Goal: Check status: Check status

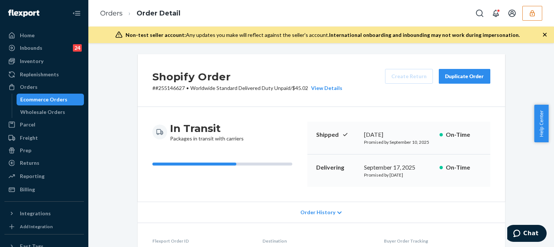
scroll to position [54, 0]
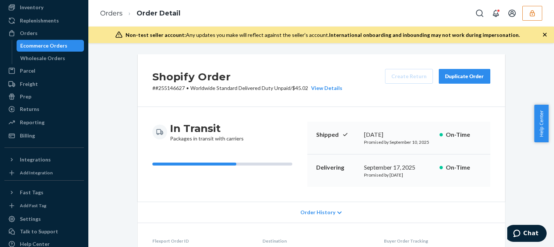
click at [123, 54] on div "Shopify Order # #255146627 • Worldwide Standard Delivered Duty Unpaid / $45.02 …" at bounding box center [321, 145] width 466 height 204
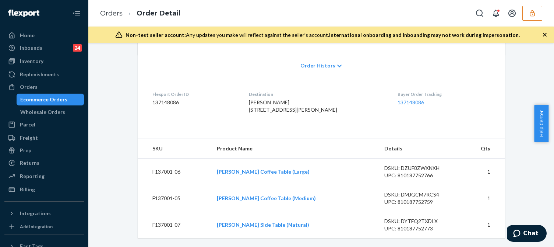
scroll to position [161, 0]
drag, startPoint x: 237, startPoint y: 93, endPoint x: 229, endPoint y: 91, distance: 8.2
click at [229, 91] on dl "Flexport Order ID 137148086 Destination Nathalie Fraise 661 S Fitch Mountain Rd…" at bounding box center [321, 103] width 367 height 55
click at [293, 99] on span "Nathalie Fraise 661 S Fitch Mountain Rd Healdsburg, CA 95448-4647 US" at bounding box center [293, 106] width 88 height 14
click at [265, 111] on div "Nathalie Fraise 661 S Fitch Mountain Rd Healdsburg, CA 95448-4647 US" at bounding box center [317, 106] width 137 height 15
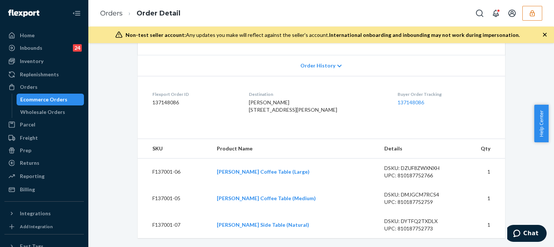
drag, startPoint x: 241, startPoint y: 92, endPoint x: 252, endPoint y: 94, distance: 10.8
click at [252, 94] on dl "Flexport Order ID 137148086 Destination Nathalie Fraise 661 S Fitch Mountain Rd…" at bounding box center [321, 103] width 367 height 55
drag, startPoint x: 125, startPoint y: 219, endPoint x: 130, endPoint y: 208, distance: 11.7
click at [126, 219] on div "Flexport Order # SY1YJM1HLG • Standard Cancel Order Contact Support Duplicate O…" at bounding box center [321, 77] width 455 height 339
click at [515, 78] on div "Flexport Order # SY1YJM1HLG • Standard Cancel Order Contact Support Duplicate O…" at bounding box center [321, 77] width 455 height 339
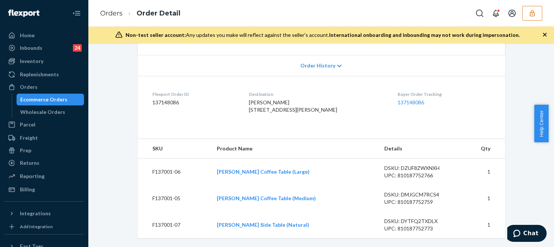
click at [490, 76] on dl "Flexport Order ID 137148086 Destination Nathalie Fraise 661 S Fitch Mountain Rd…" at bounding box center [321, 103] width 367 height 55
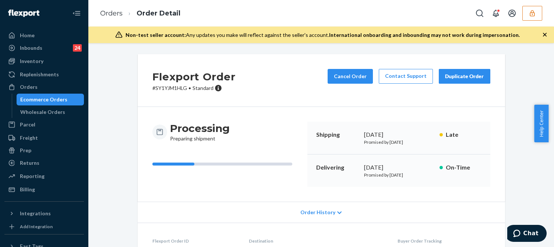
click at [238, 187] on div "Processing Preparing shipment Shipping September 23, 2025 Promised by September…" at bounding box center [321, 154] width 367 height 95
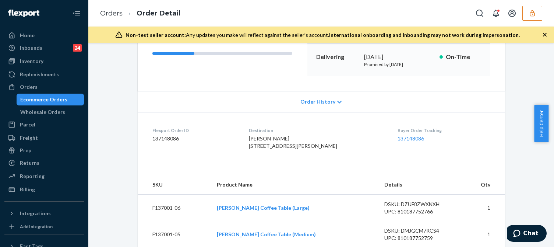
scroll to position [147, 0]
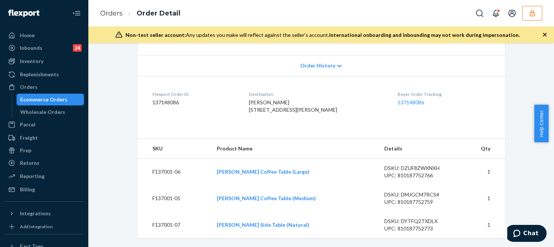
click at [410, 172] on div "DSKU: DZUF8ZWXNXH" at bounding box center [418, 167] width 69 height 7
copy div "DZUF8ZWXNXH"
click at [416, 198] on div "DSKU: DMJGCM7RCS4" at bounding box center [418, 194] width 69 height 7
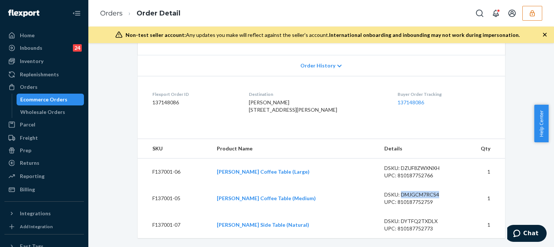
copy div "DMJGCM7RCS4"
click at [416, 225] on div "DSKU: DYTFQ2TXDLX" at bounding box center [418, 220] width 69 height 7
click at [417, 225] on div "DSKU: DYTFQ2TXDLX" at bounding box center [418, 220] width 69 height 7
copy div "DYTFQ2TXDLX"
drag, startPoint x: 119, startPoint y: 209, endPoint x: 123, endPoint y: 204, distance: 6.9
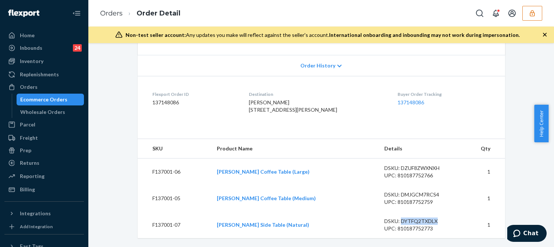
click at [119, 209] on div "Flexport Order # SY1YJM1HLG • Standard Cancel Order Contact Support Duplicate O…" at bounding box center [321, 77] width 455 height 339
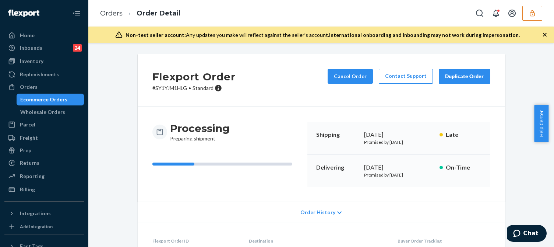
click at [512, 76] on div "Flexport Order # SY1YJM1HLG • Standard Cancel Order Contact Support Duplicate O…" at bounding box center [321, 223] width 455 height 339
click at [108, 193] on div "Flexport Order # SY1YJM1HLG • Standard Cancel Order Contact Support Duplicate O…" at bounding box center [321, 223] width 455 height 339
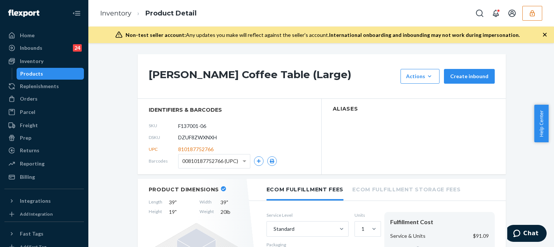
scroll to position [110, 0]
